Goal: Complete application form: Complete application form

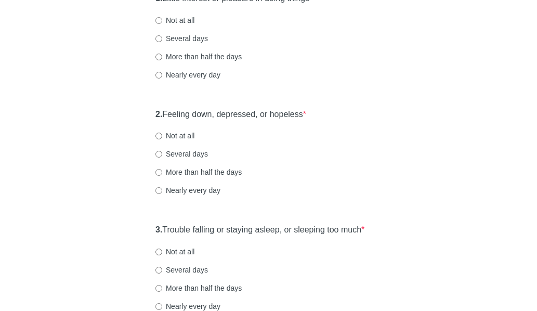
click at [191, 159] on label "Several days" at bounding box center [182, 154] width 53 height 10
click at [162, 158] on input "Several days" at bounding box center [159, 154] width 7 height 7
radio input "true"
click at [338, 212] on div "2. Feeling down, depressed, or hopeless * Not at all Several days More than hal…" at bounding box center [268, 158] width 237 height 108
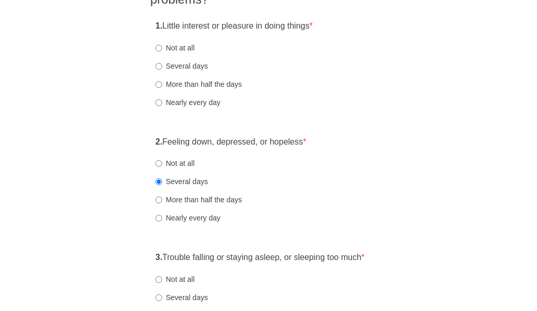
scroll to position [104, 0]
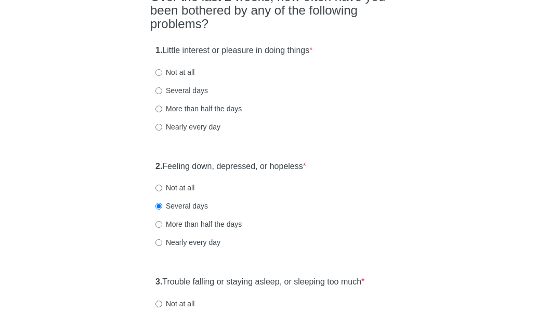
click at [181, 78] on label "Not at all" at bounding box center [175, 72] width 39 height 10
click at [162, 76] on input "Not at all" at bounding box center [159, 72] width 7 height 7
radio input "true"
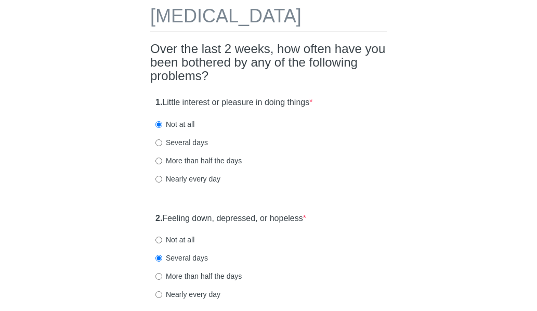
click at [334, 166] on div "More than half the days" at bounding box center [269, 161] width 226 height 10
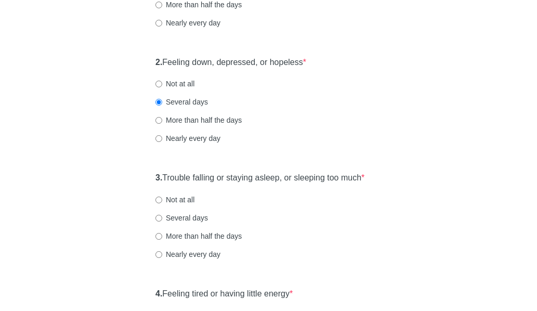
scroll to position [260, 0]
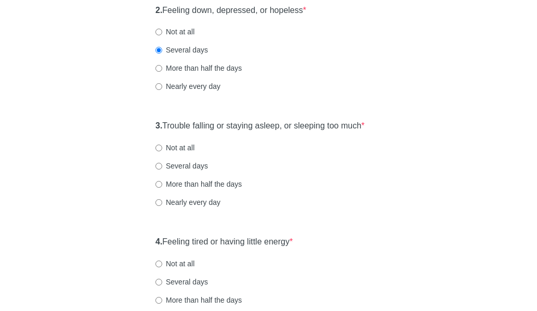
click at [177, 153] on label "Not at all" at bounding box center [175, 148] width 39 height 10
click at [162, 151] on input "Not at all" at bounding box center [159, 148] width 7 height 7
radio input "true"
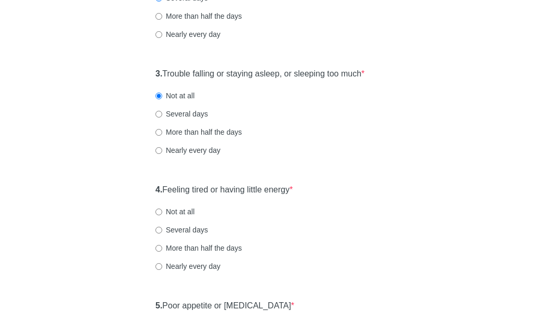
click at [179, 217] on label "Not at all" at bounding box center [175, 211] width 39 height 10
click at [162, 215] on input "Not at all" at bounding box center [159, 212] width 7 height 7
radio input "true"
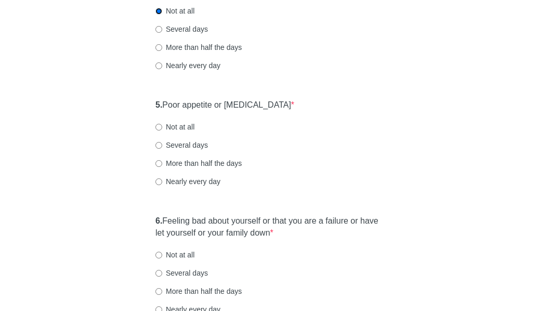
scroll to position [520, 0]
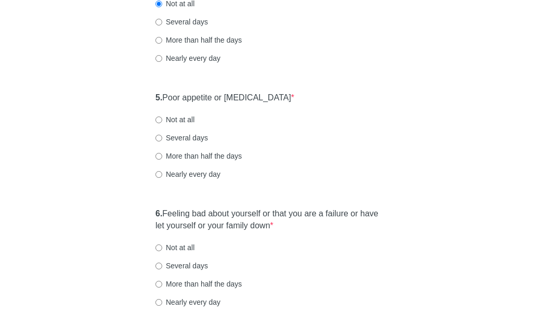
click at [180, 125] on label "Not at all" at bounding box center [175, 119] width 39 height 10
click at [162, 123] on input "Not at all" at bounding box center [159, 120] width 7 height 7
radio input "true"
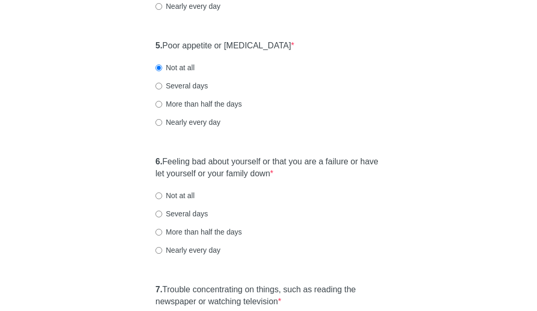
click at [191, 201] on label "Not at all" at bounding box center [175, 195] width 39 height 10
click at [162, 199] on input "Not at all" at bounding box center [159, 195] width 7 height 7
radio input "true"
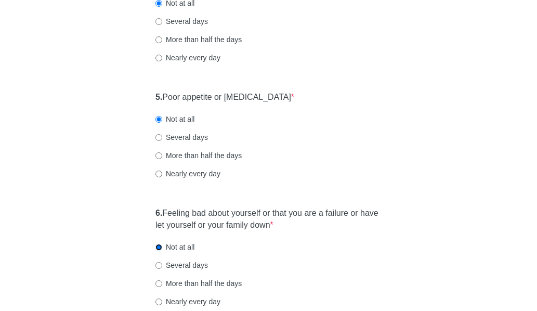
scroll to position [520, 0]
click at [195, 143] on label "Several days" at bounding box center [182, 138] width 53 height 10
click at [162, 141] on input "Several days" at bounding box center [159, 138] width 7 height 7
radio input "true"
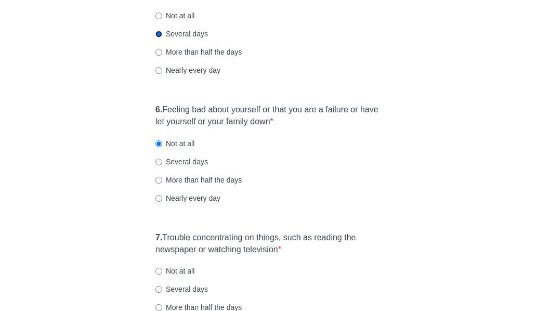
scroll to position [676, 0]
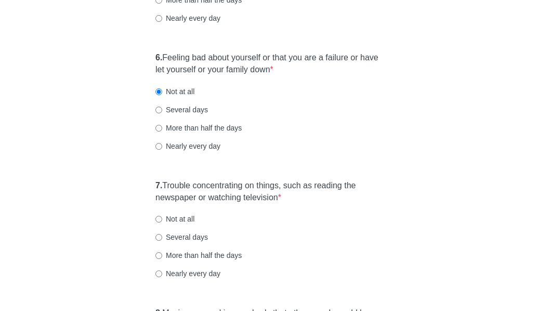
click at [356, 138] on div "6. Feeling bad about yourself or that you are a failure or have let yourself or…" at bounding box center [268, 107] width 237 height 120
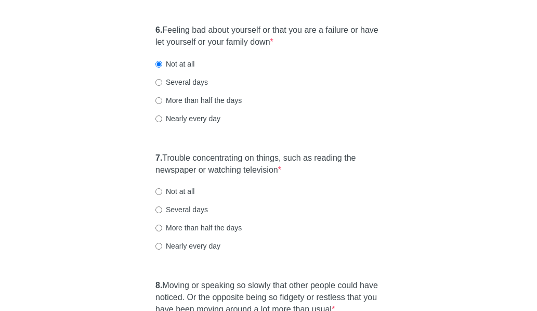
scroll to position [728, 0]
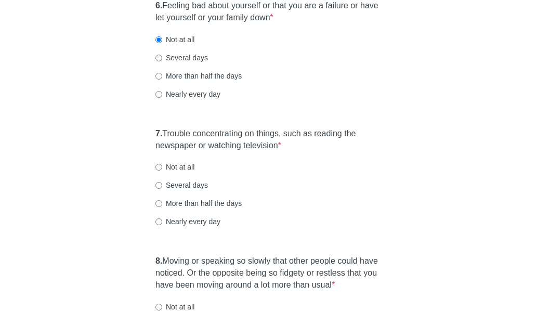
click at [176, 172] on label "Not at all" at bounding box center [175, 167] width 39 height 10
click at [162, 171] on input "Not at all" at bounding box center [159, 167] width 7 height 7
radio input "true"
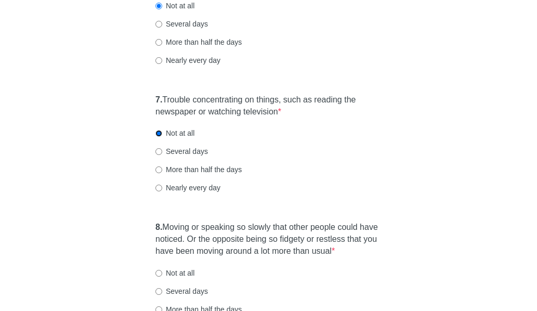
scroll to position [780, 0]
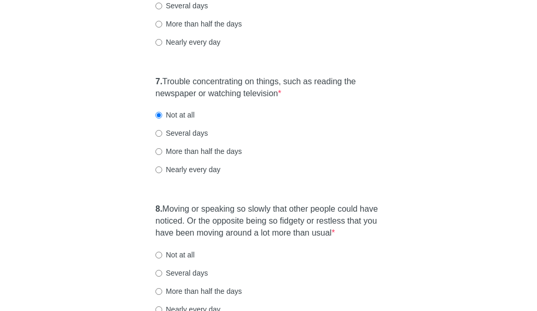
click at [349, 191] on div "7. Trouble concentrating on things, such as reading the newspaper or watching t…" at bounding box center [268, 131] width 237 height 120
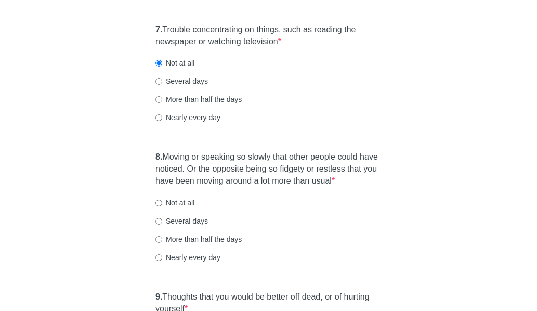
click at [185, 86] on label "Several days" at bounding box center [182, 81] width 53 height 10
click at [162, 85] on input "Several days" at bounding box center [159, 81] width 7 height 7
radio input "true"
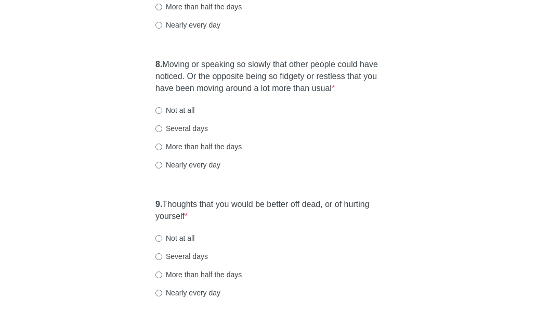
scroll to position [936, 0]
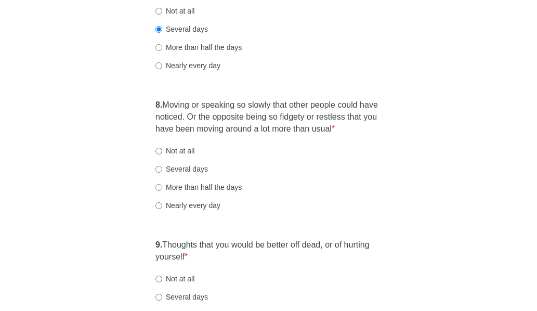
click at [178, 156] on label "Not at all" at bounding box center [175, 151] width 39 height 10
click at [162, 154] on input "Not at all" at bounding box center [159, 151] width 7 height 7
radio input "true"
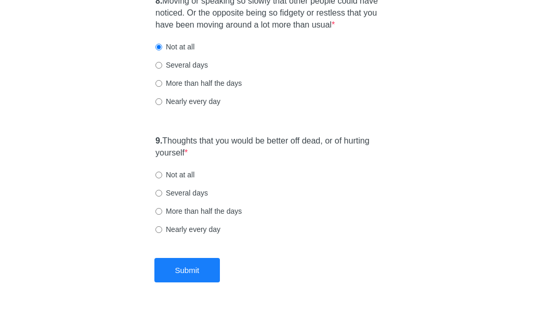
click at [173, 180] on label "Not at all" at bounding box center [175, 175] width 39 height 10
click at [162, 178] on input "Not at all" at bounding box center [159, 175] width 7 height 7
radio input "true"
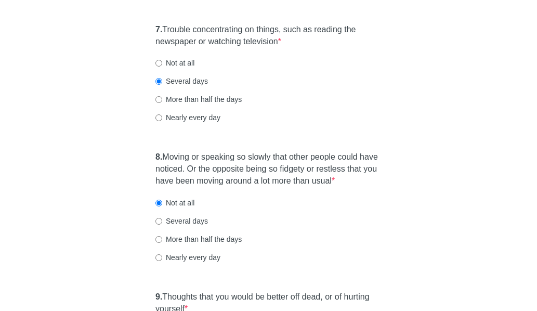
scroll to position [1040, 0]
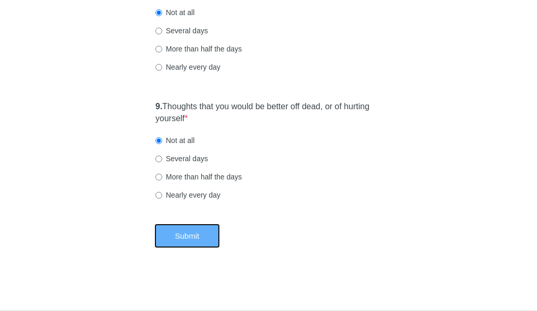
click at [191, 248] on button "Submit" at bounding box center [187, 236] width 66 height 24
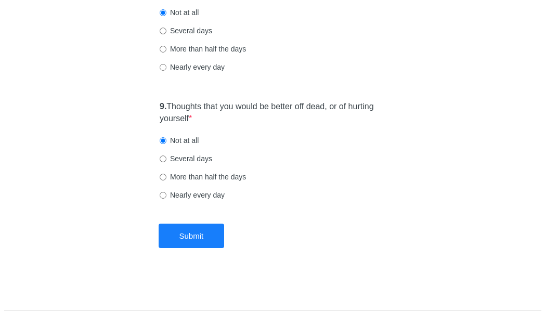
scroll to position [0, 0]
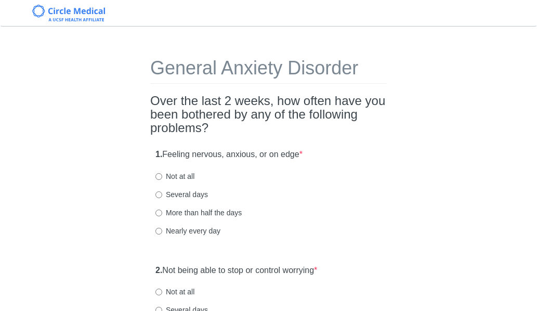
click at [179, 195] on label "Several days" at bounding box center [182, 194] width 53 height 10
click at [162, 195] on input "Several days" at bounding box center [159, 194] width 7 height 7
radio input "true"
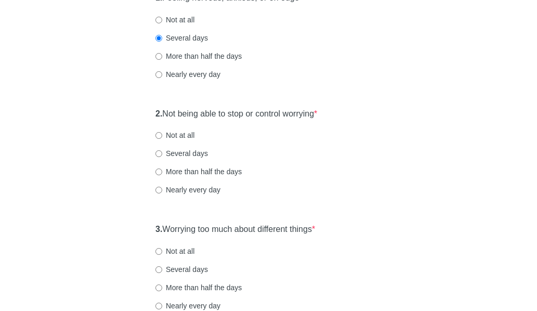
scroll to position [156, 0]
click at [189, 134] on label "Not at all" at bounding box center [175, 136] width 39 height 10
click at [162, 134] on input "Not at all" at bounding box center [159, 136] width 7 height 7
radio input "true"
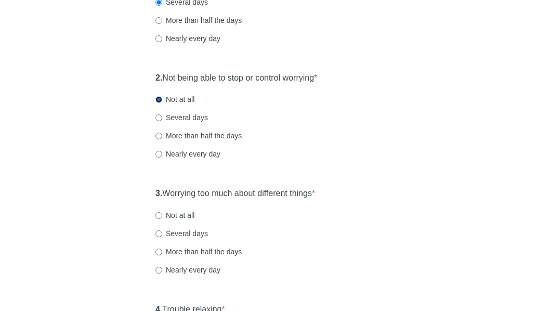
scroll to position [208, 0]
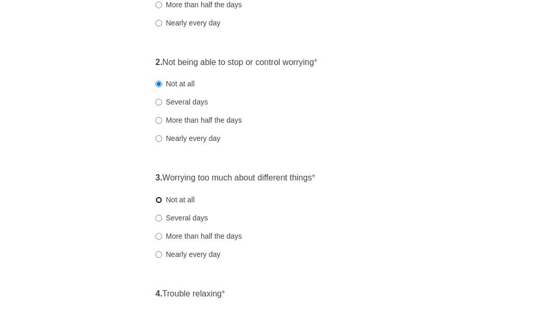
click at [159, 203] on input "Not at all" at bounding box center [159, 200] width 7 height 7
radio input "true"
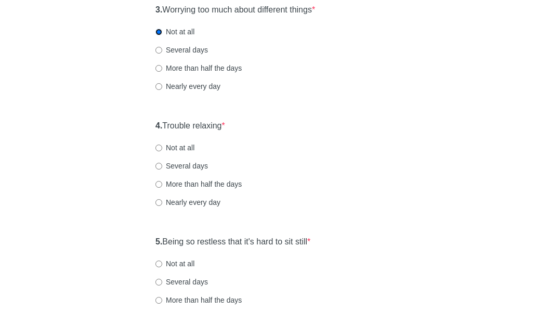
scroll to position [416, 0]
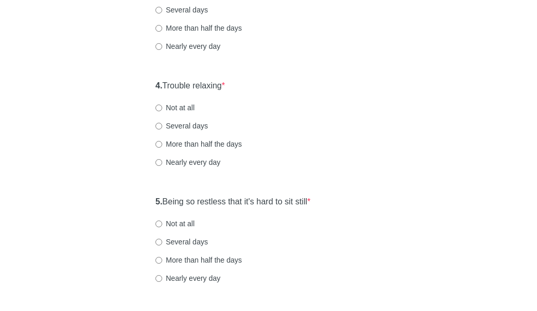
click at [174, 105] on label "Not at all" at bounding box center [175, 107] width 39 height 10
click at [162, 105] on input "Not at all" at bounding box center [159, 108] width 7 height 7
radio input "true"
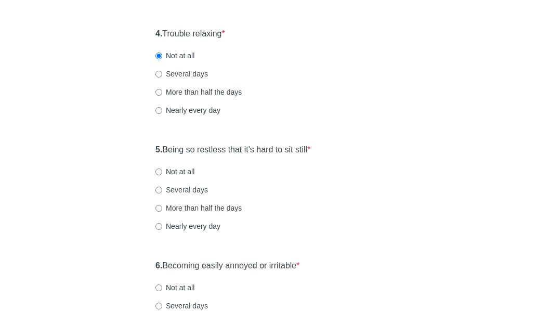
click at [173, 169] on label "Not at all" at bounding box center [175, 171] width 39 height 10
click at [162, 169] on input "Not at all" at bounding box center [159, 172] width 7 height 7
radio input "true"
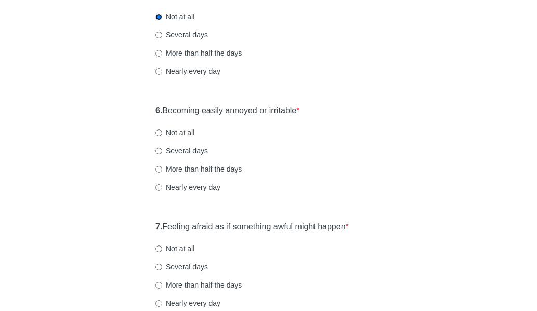
scroll to position [624, 0]
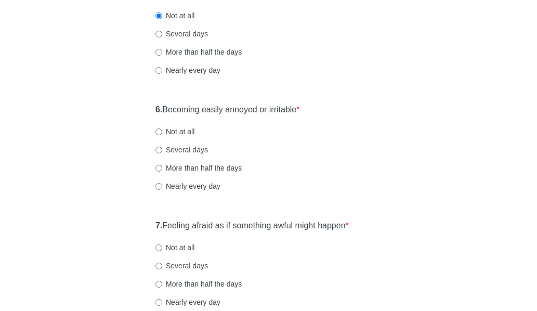
click at [174, 135] on label "Not at all" at bounding box center [175, 131] width 39 height 10
click at [162, 135] on input "Not at all" at bounding box center [159, 131] width 7 height 7
radio input "true"
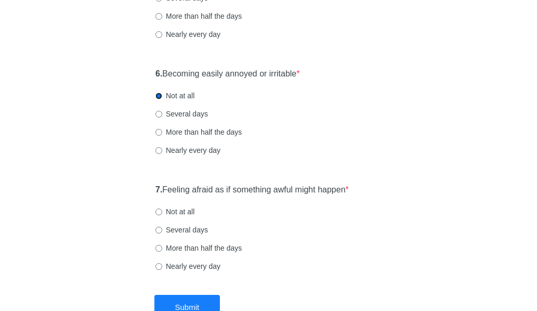
scroll to position [676, 0]
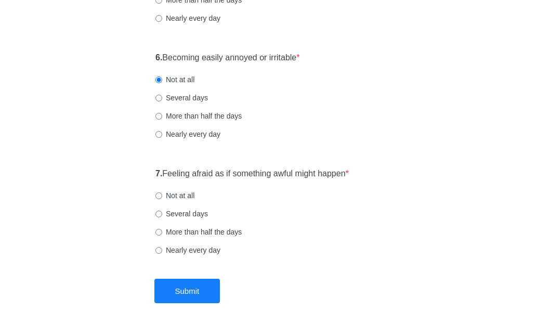
click at [188, 96] on label "Several days" at bounding box center [182, 98] width 53 height 10
click at [162, 96] on input "Several days" at bounding box center [159, 98] width 7 height 7
radio input "true"
click at [355, 237] on div "More than half the days" at bounding box center [269, 232] width 226 height 10
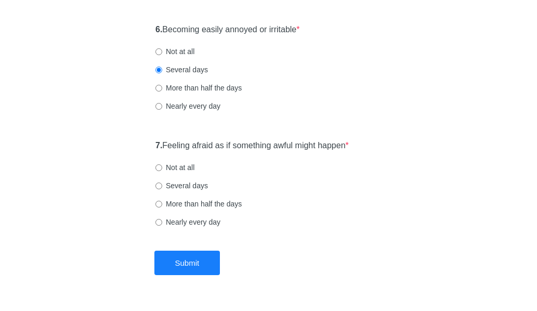
scroll to position [731, 0]
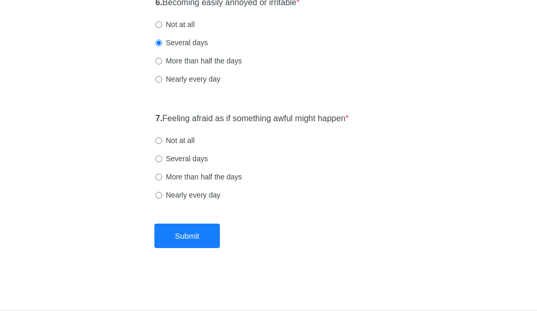
click at [326, 137] on div "Not at all" at bounding box center [269, 140] width 226 height 10
drag, startPoint x: 167, startPoint y: 117, endPoint x: 359, endPoint y: 110, distance: 191.5
click at [359, 110] on div "7. Feeling afraid as if something awful might happen * Not at all Several days …" at bounding box center [268, 162] width 237 height 108
click at [372, 120] on div "7. Feeling afraid as if something awful might happen * Not at all Several days …" at bounding box center [268, 162] width 237 height 108
click at [184, 148] on div "7. Feeling afraid as if something awful might happen * Not at all Several days …" at bounding box center [268, 162] width 237 height 108
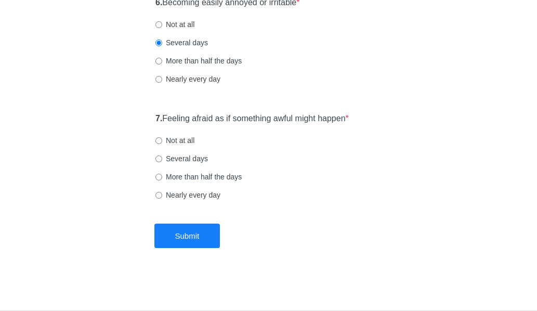
click at [191, 142] on label "Not at all" at bounding box center [175, 140] width 39 height 10
click at [162, 142] on input "Not at all" at bounding box center [159, 140] width 7 height 7
radio input "true"
click at [198, 243] on button "Submit" at bounding box center [187, 236] width 66 height 24
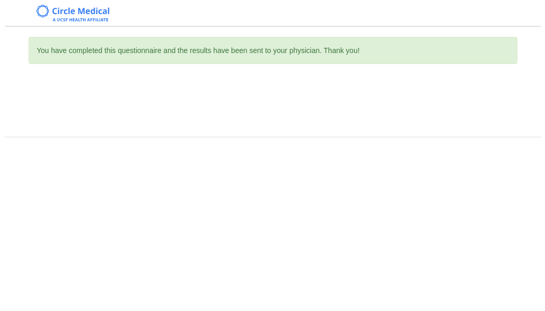
scroll to position [0, 0]
